Goal: Transaction & Acquisition: Purchase product/service

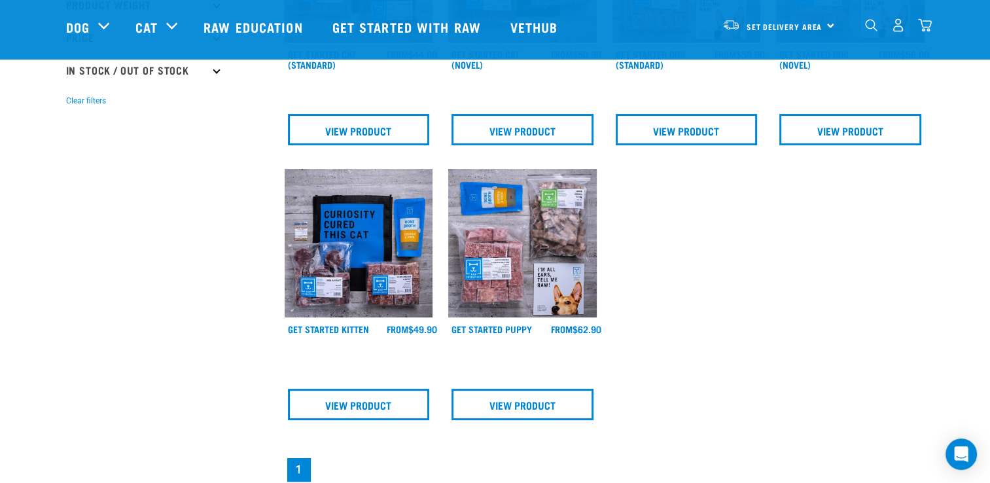
scroll to position [294, 0]
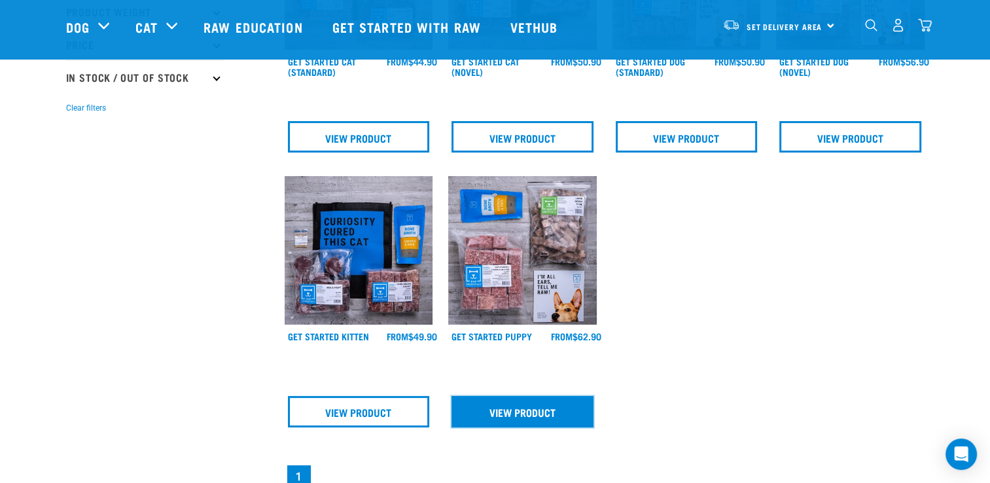
click at [555, 407] on link "View Product" at bounding box center [522, 411] width 142 height 31
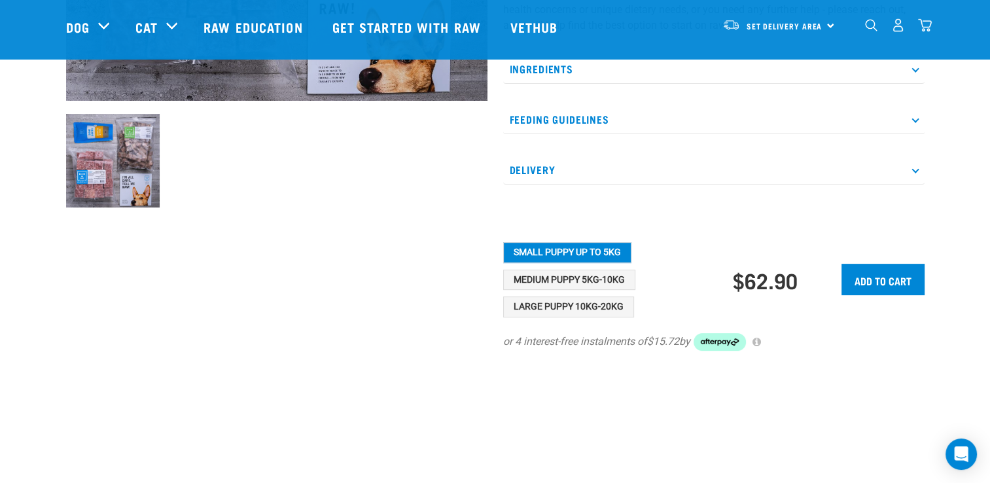
scroll to position [442, 0]
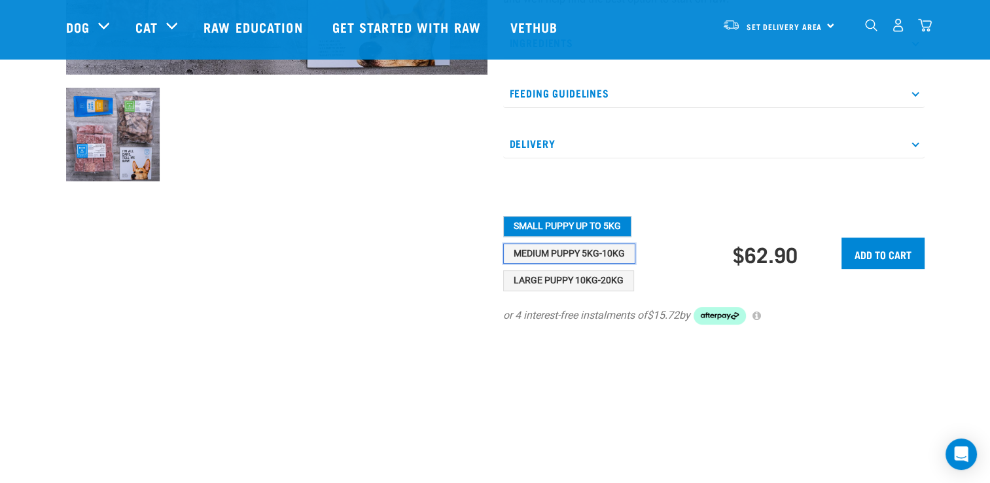
click at [604, 264] on button "Medium Puppy 5kg-10kg" at bounding box center [569, 253] width 132 height 21
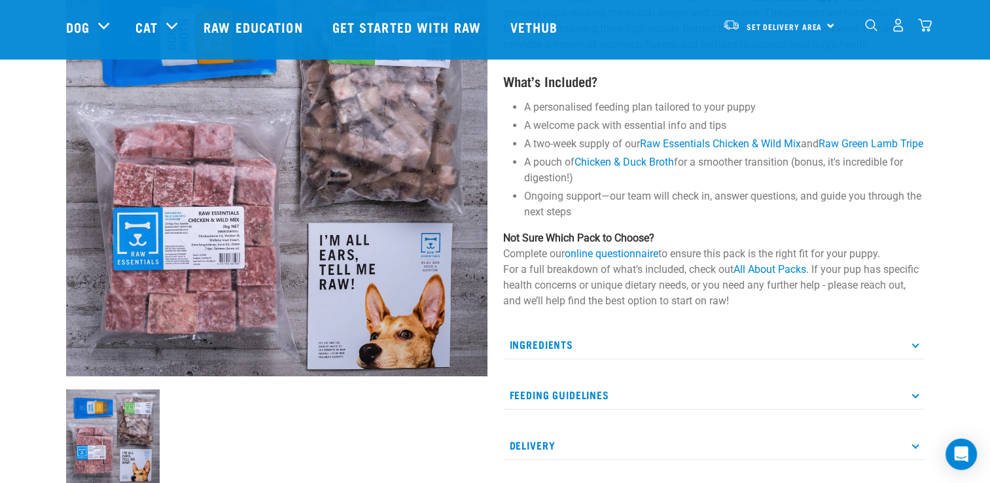
scroll to position [137, 0]
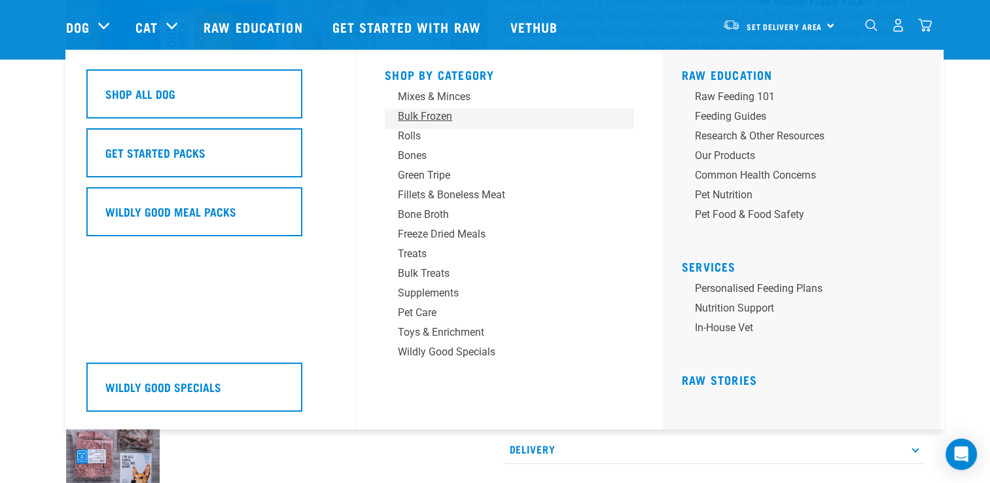
click at [401, 113] on div "Bulk Frozen" at bounding box center [500, 117] width 204 height 16
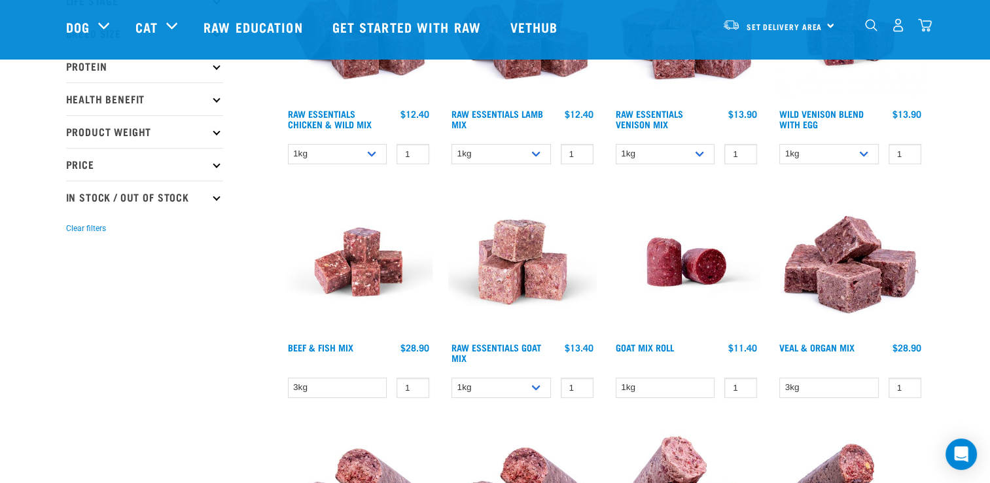
scroll to position [236, 0]
